Goal: Task Accomplishment & Management: Use online tool/utility

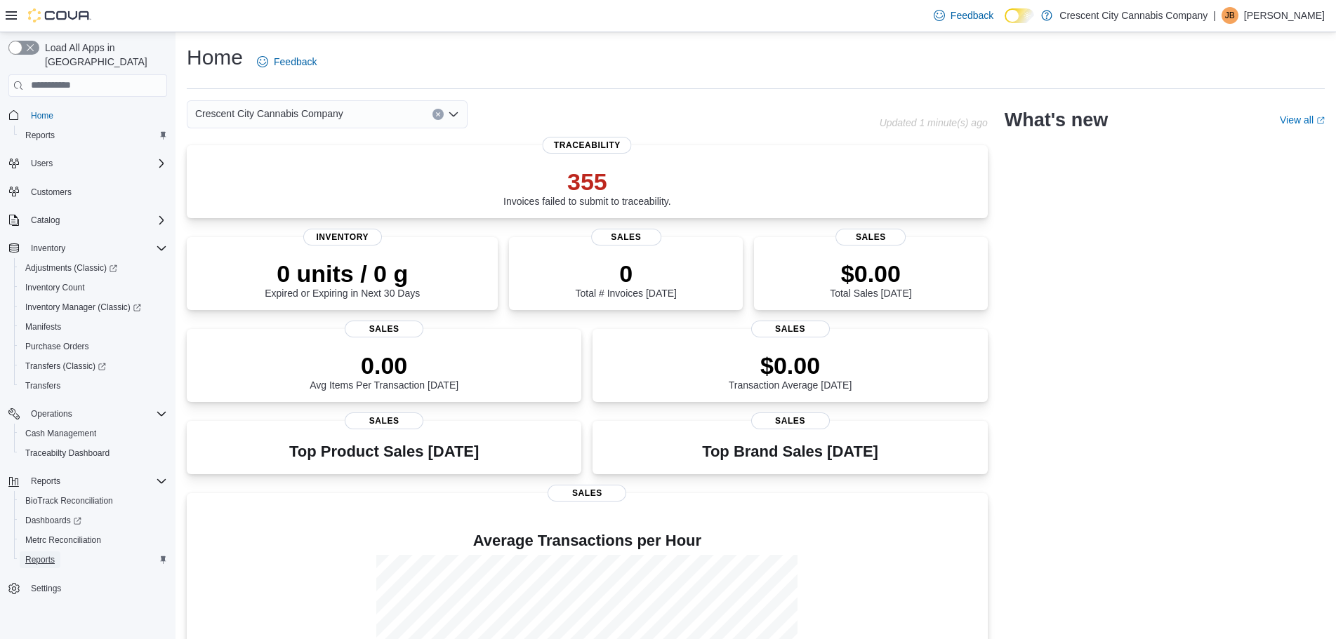
click at [44, 554] on span "Reports" at bounding box center [39, 559] width 29 height 11
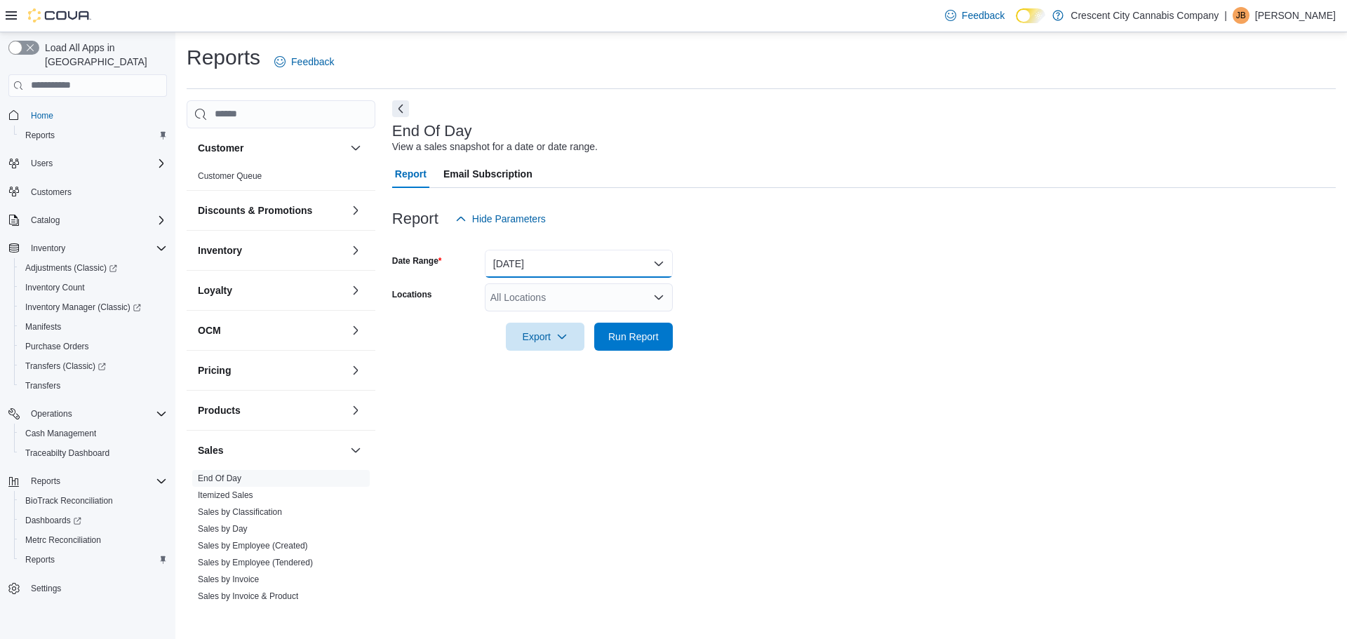
click at [550, 261] on button "[DATE]" at bounding box center [579, 264] width 188 height 28
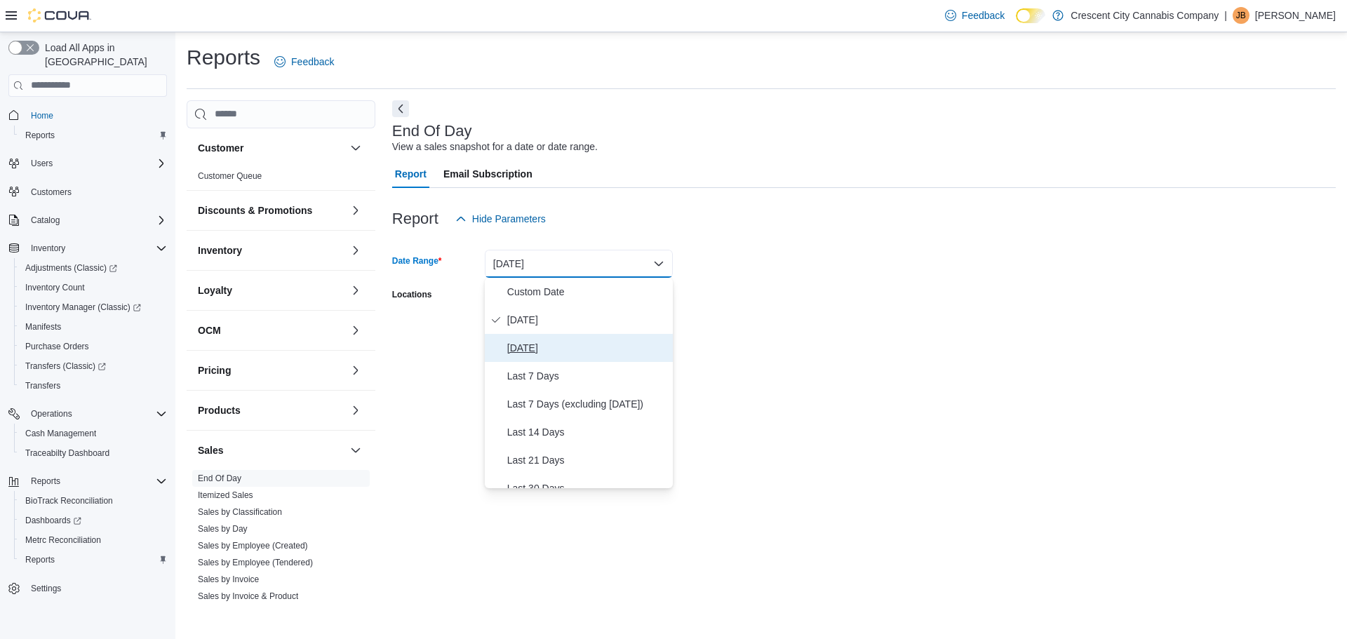
click at [534, 340] on span "[DATE]" at bounding box center [587, 348] width 160 height 17
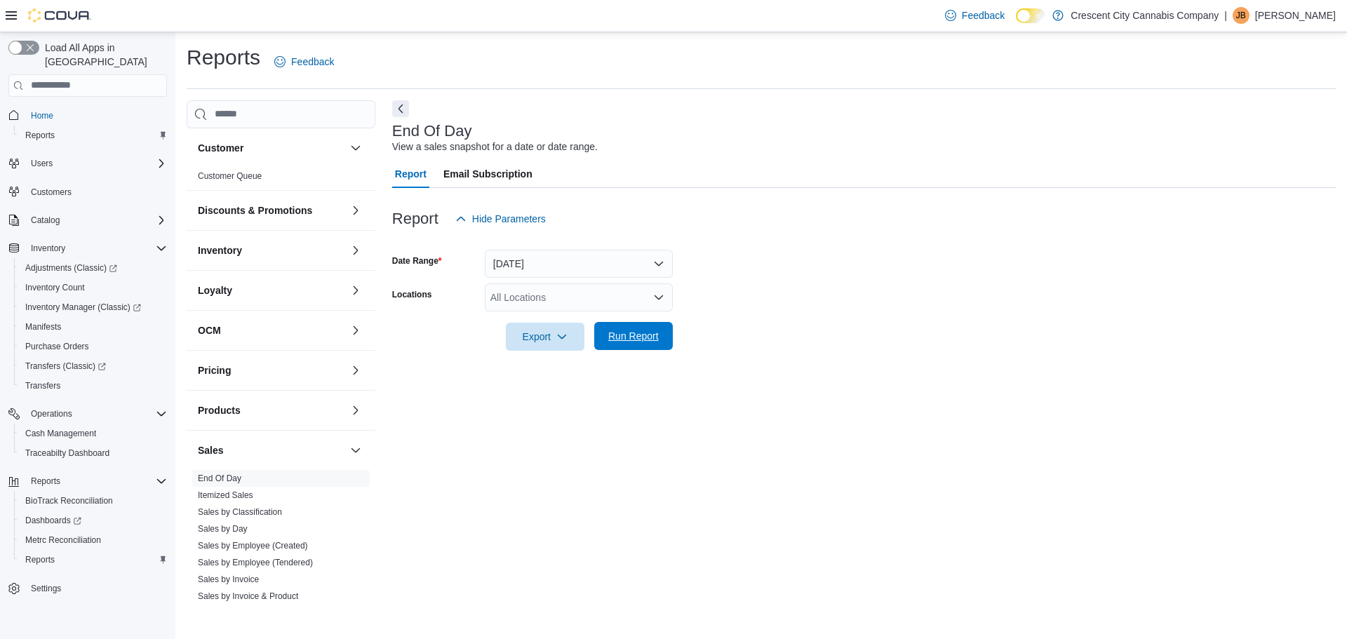
click at [632, 345] on span "Run Report" at bounding box center [634, 336] width 62 height 28
